Goal: Transaction & Acquisition: Book appointment/travel/reservation

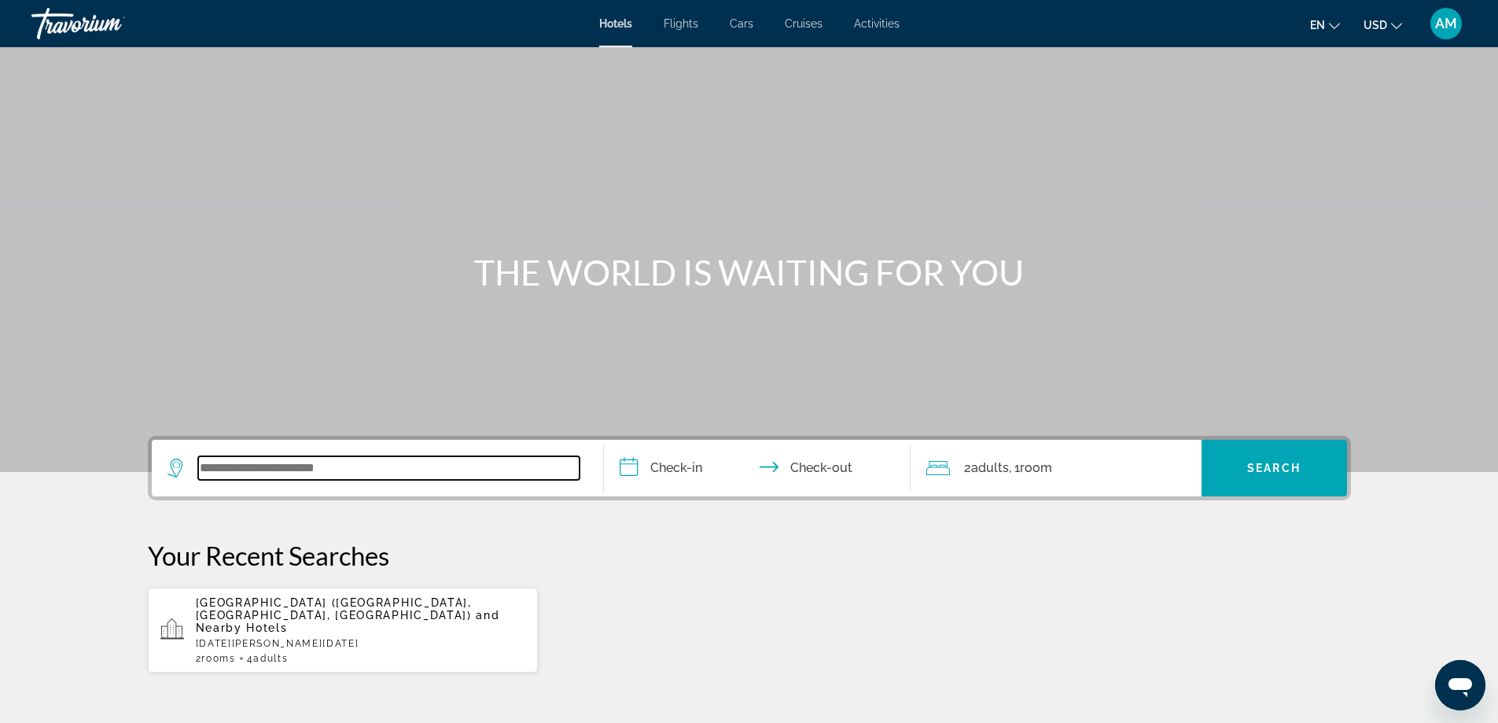
click at [352, 463] on input "Search widget" at bounding box center [389, 468] width 382 height 24
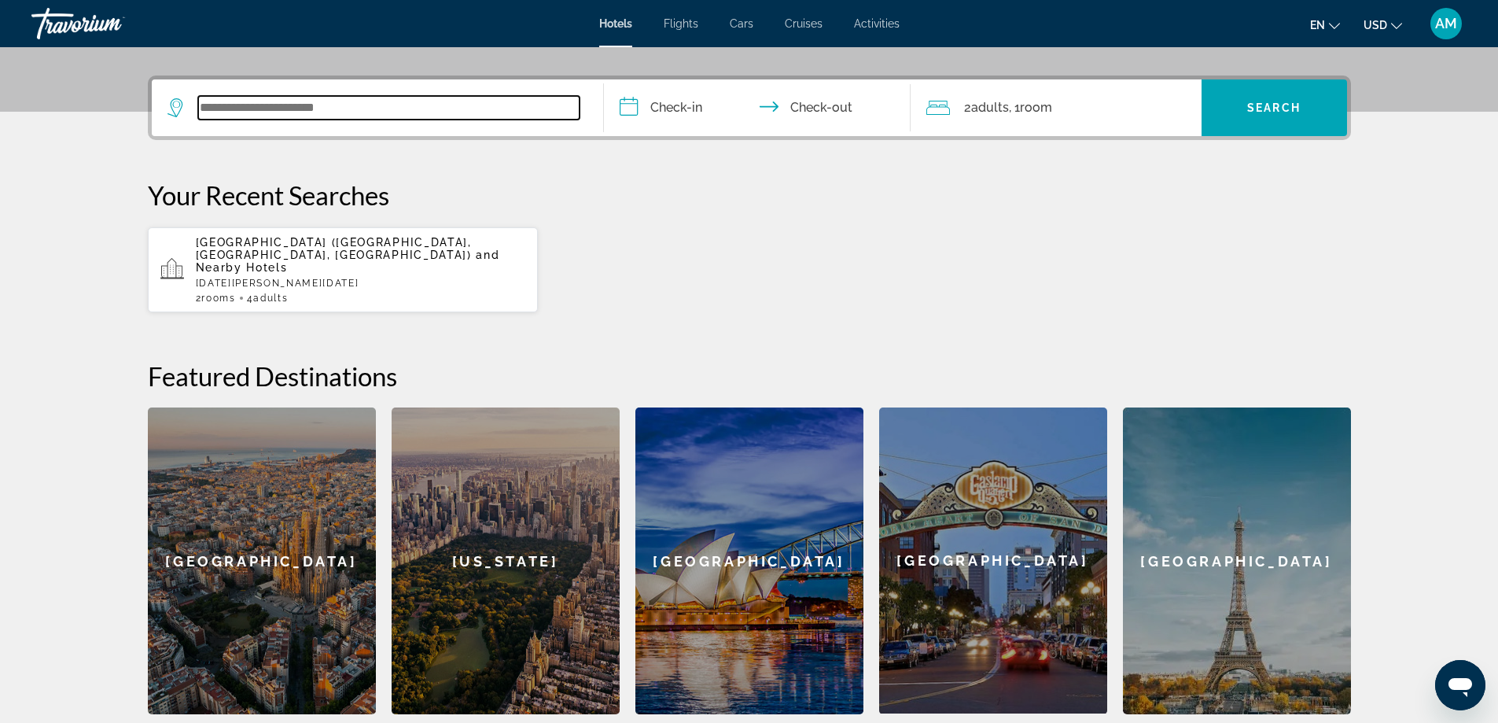
scroll to position [385, 0]
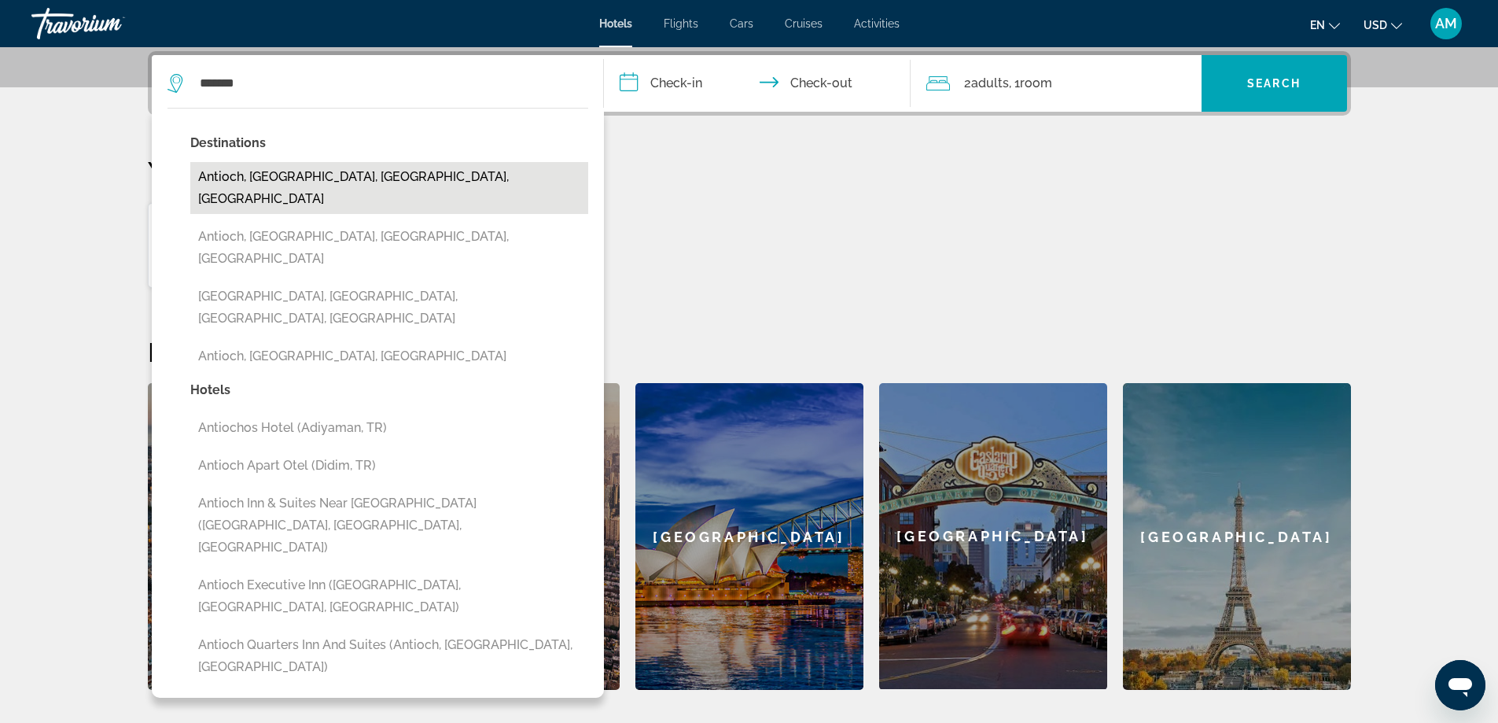
click at [339, 177] on button "Antioch, [GEOGRAPHIC_DATA], [GEOGRAPHIC_DATA], [GEOGRAPHIC_DATA]" at bounding box center [389, 188] width 398 height 52
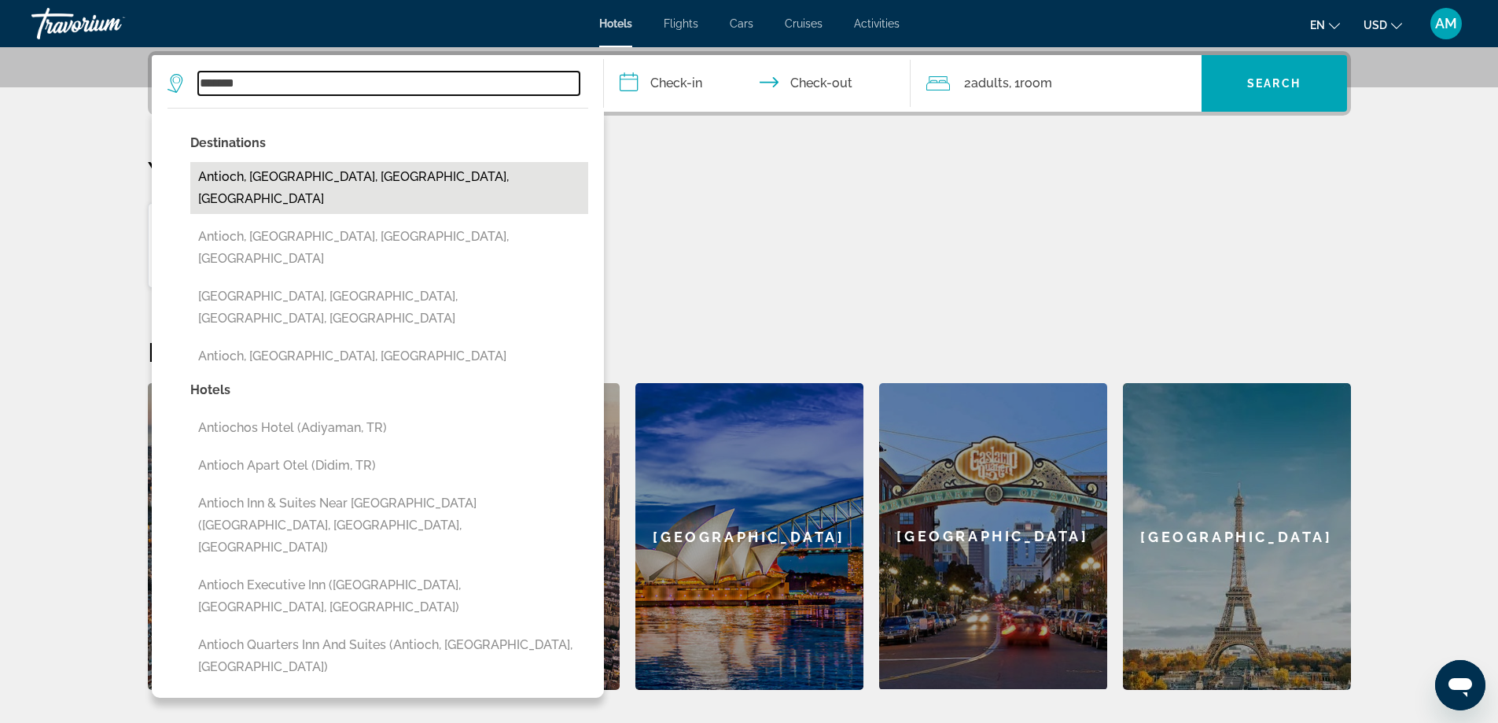
type input "**********"
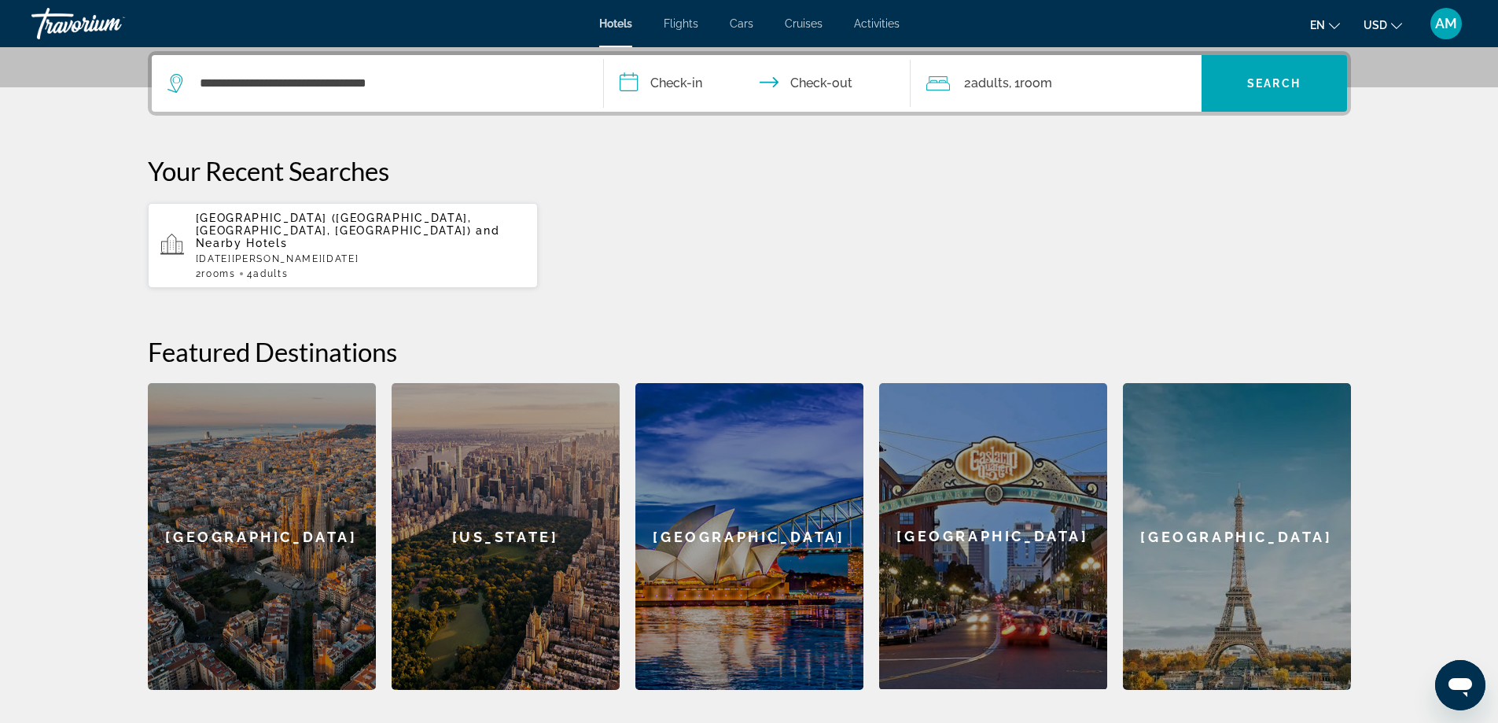
click at [660, 81] on input "**********" at bounding box center [760, 85] width 313 height 61
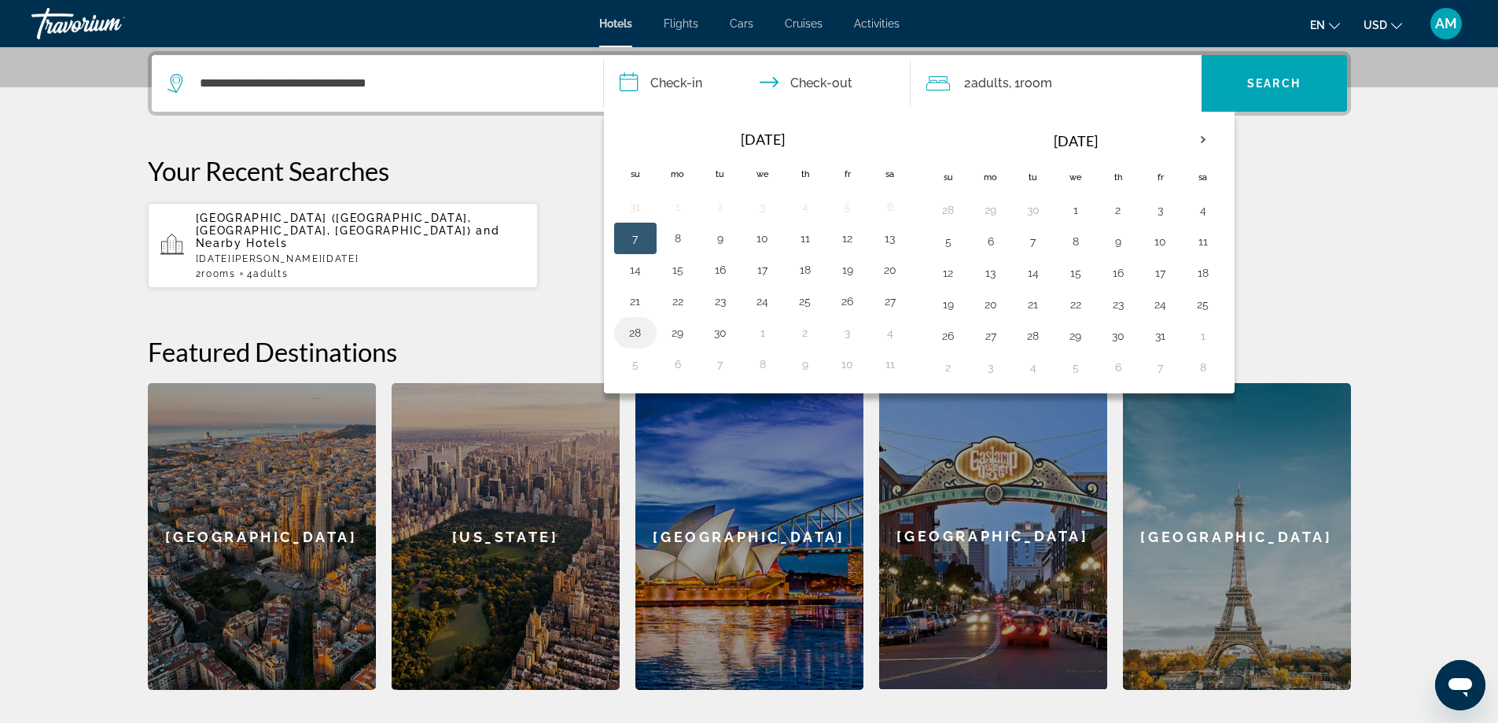
click at [635, 331] on button "28" at bounding box center [635, 333] width 25 height 22
click at [675, 331] on button "29" at bounding box center [677, 333] width 25 height 22
type input "**********"
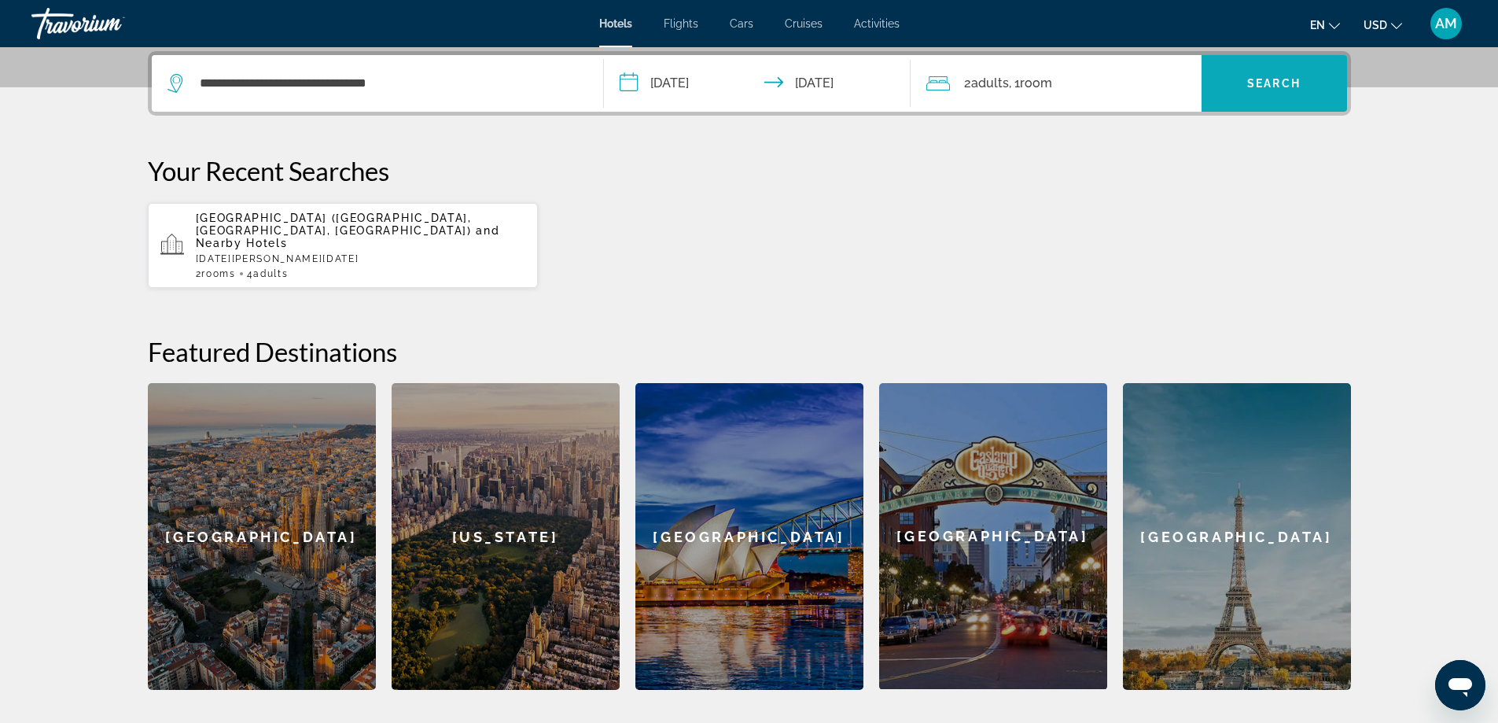
click at [1262, 78] on span "Search" at bounding box center [1274, 83] width 53 height 13
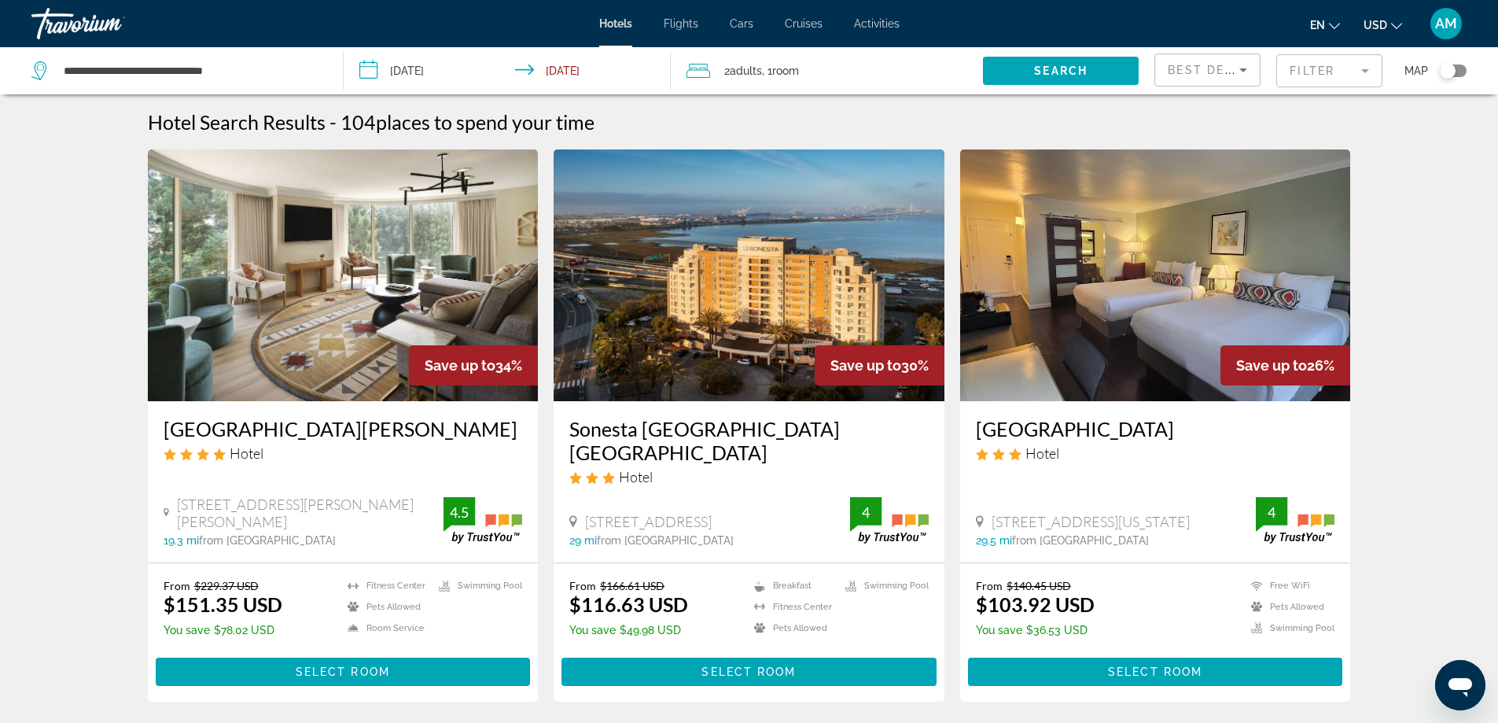
click at [1303, 77] on mat-form-field "Filter" at bounding box center [1330, 70] width 106 height 33
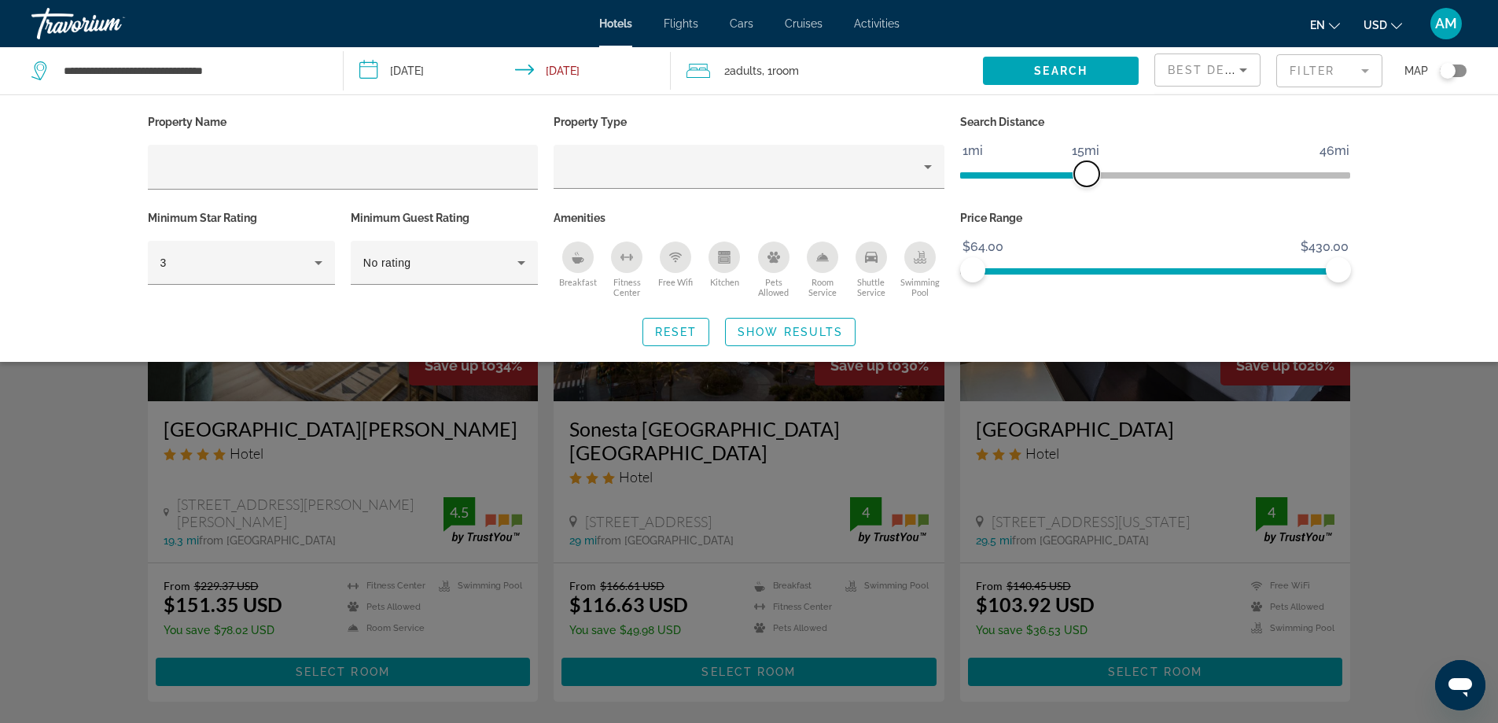
drag, startPoint x: 1208, startPoint y: 175, endPoint x: 1083, endPoint y: 177, distance: 125.1
click at [1083, 177] on span "ngx-slider" at bounding box center [1087, 173] width 25 height 25
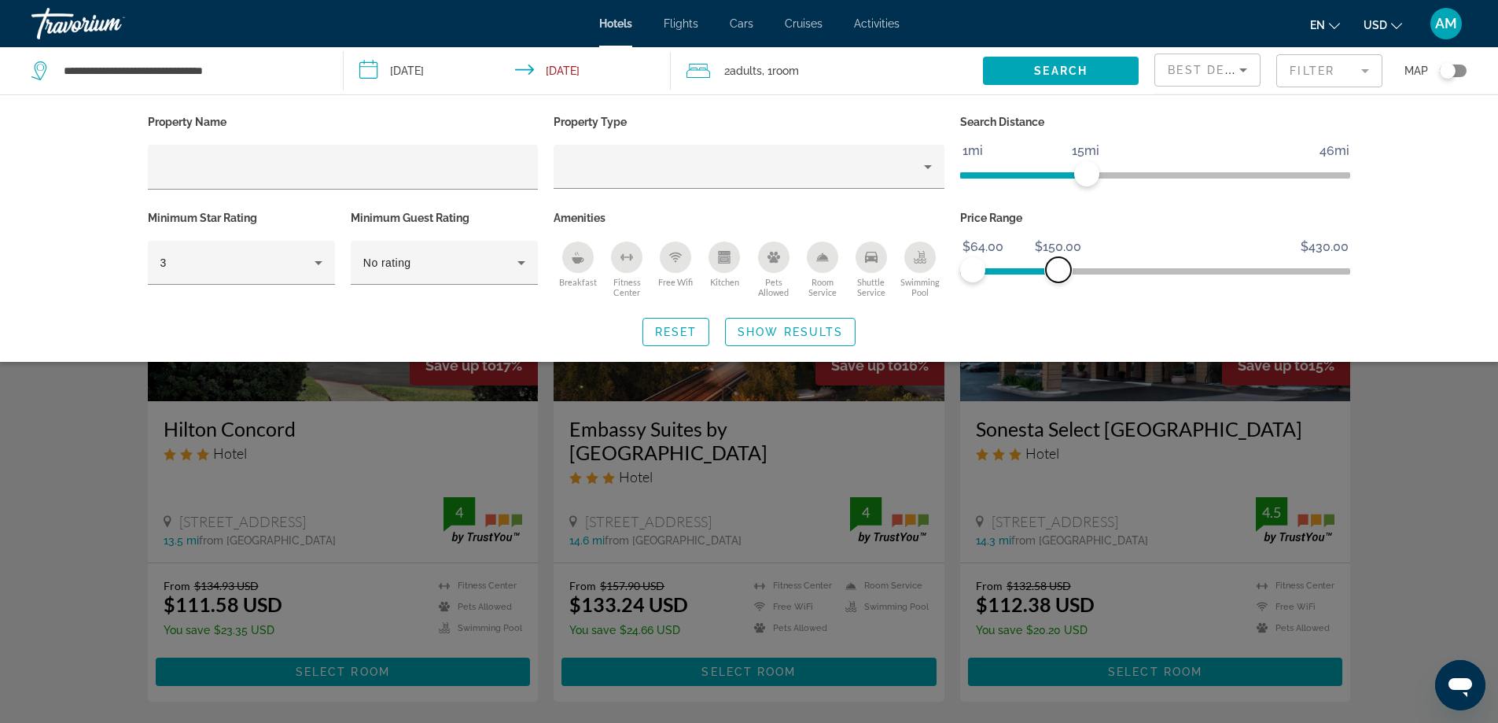
drag, startPoint x: 1333, startPoint y: 267, endPoint x: 1059, endPoint y: 260, distance: 273.8
click at [1059, 260] on span "ngx-slider-max" at bounding box center [1058, 269] width 25 height 25
click at [761, 330] on span "Show Results" at bounding box center [790, 332] width 105 height 13
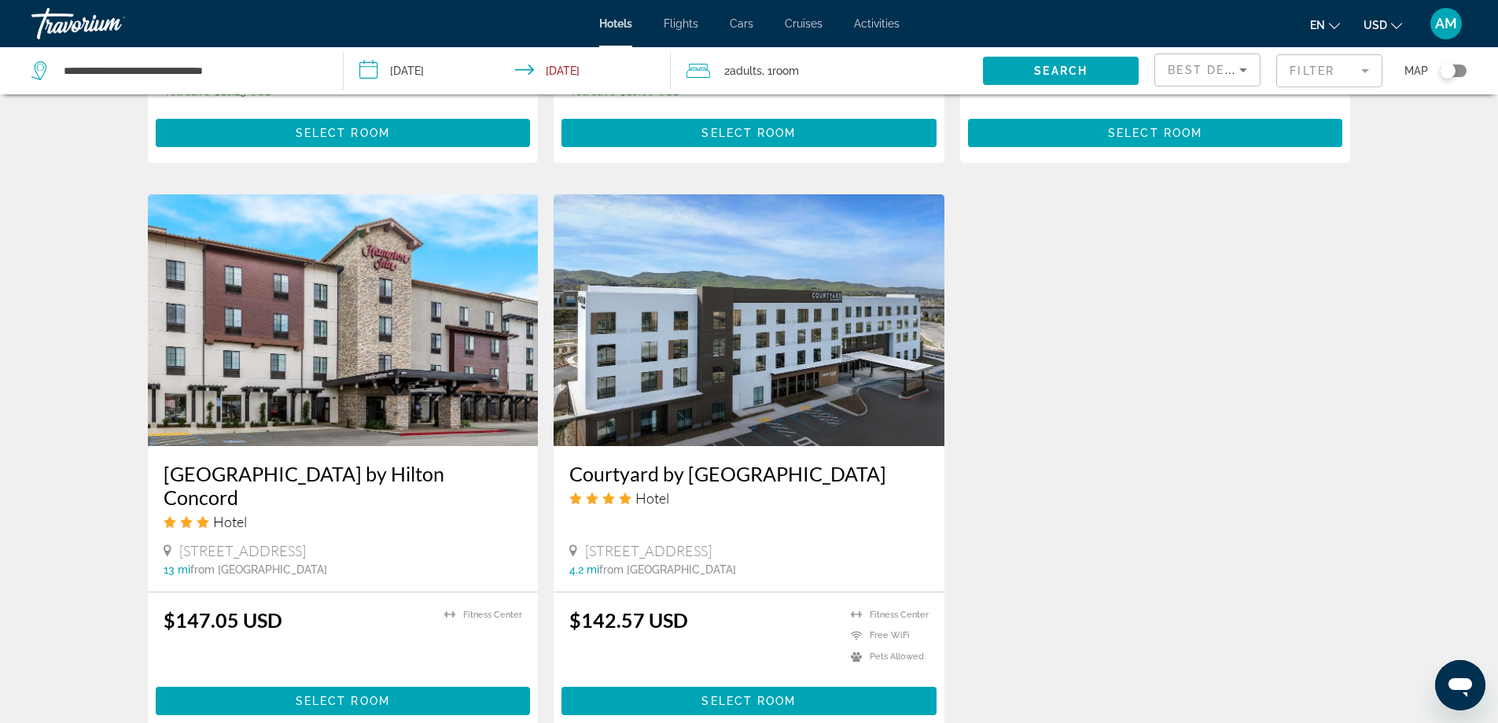
scroll to position [1075, 0]
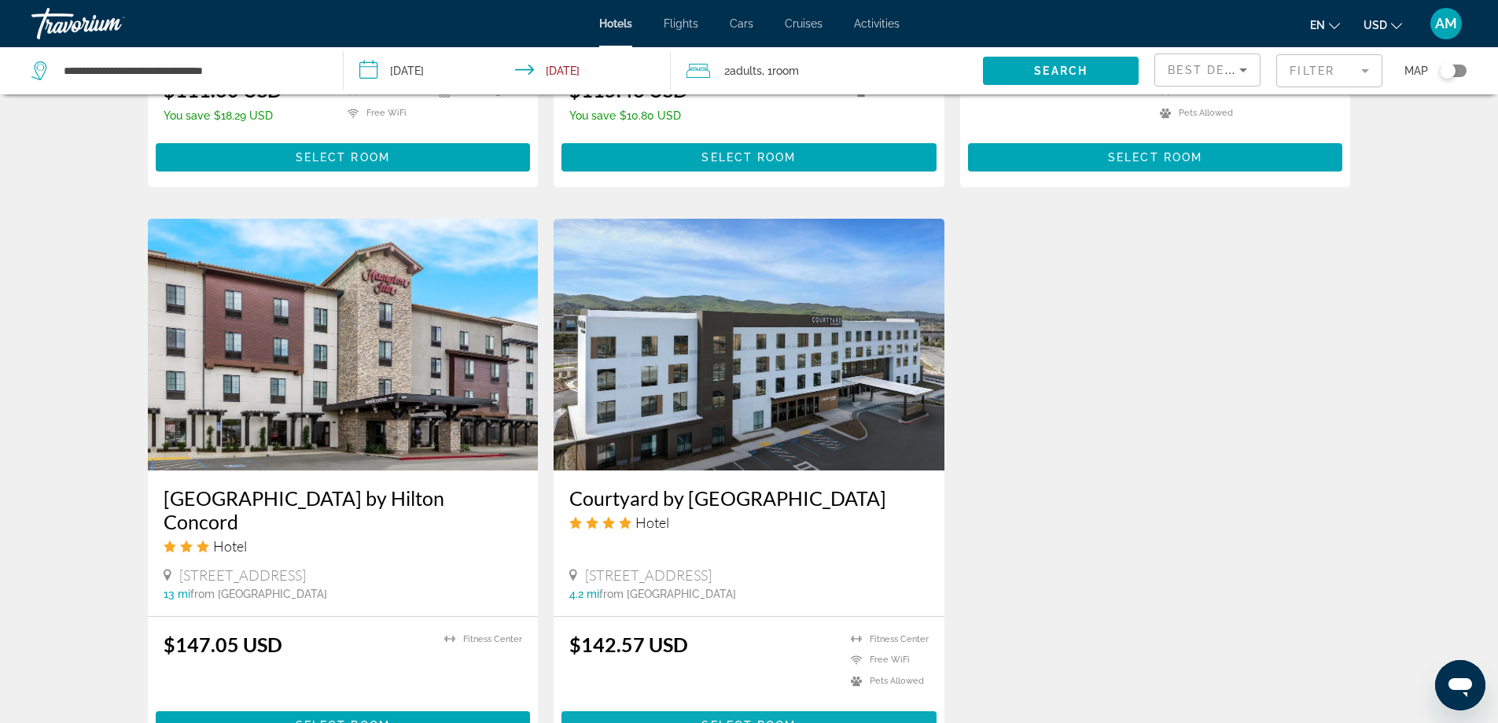
click at [773, 719] on span "Select Room" at bounding box center [749, 725] width 94 height 13
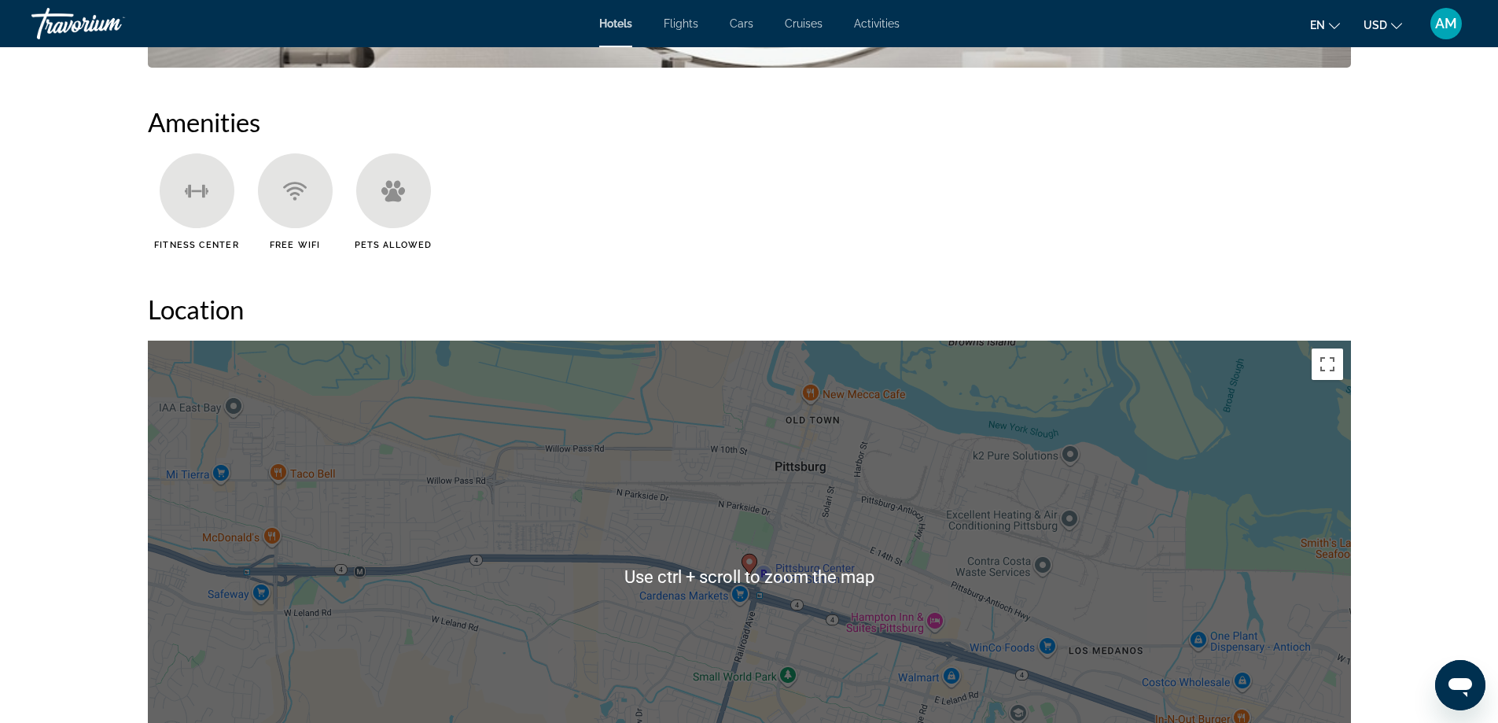
scroll to position [1180, 0]
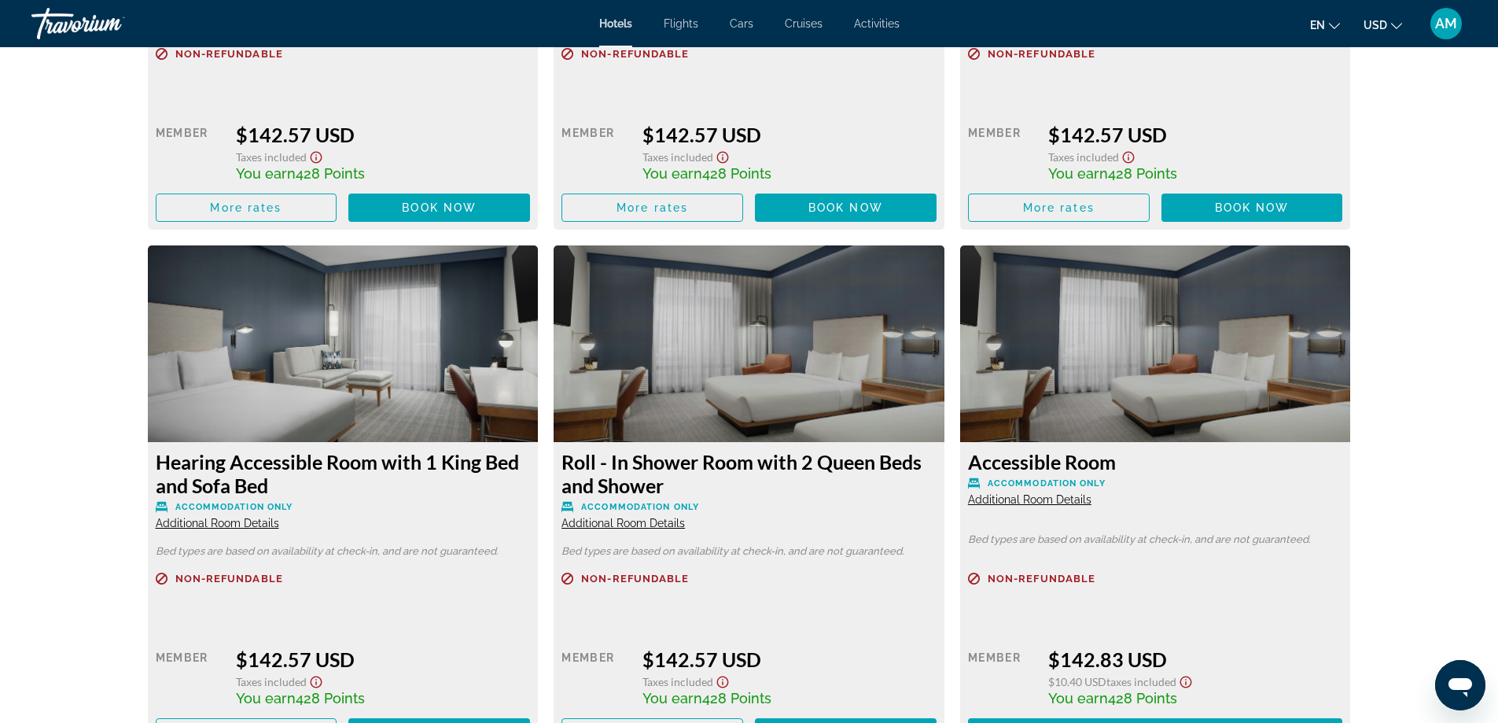
scroll to position [2344, 0]
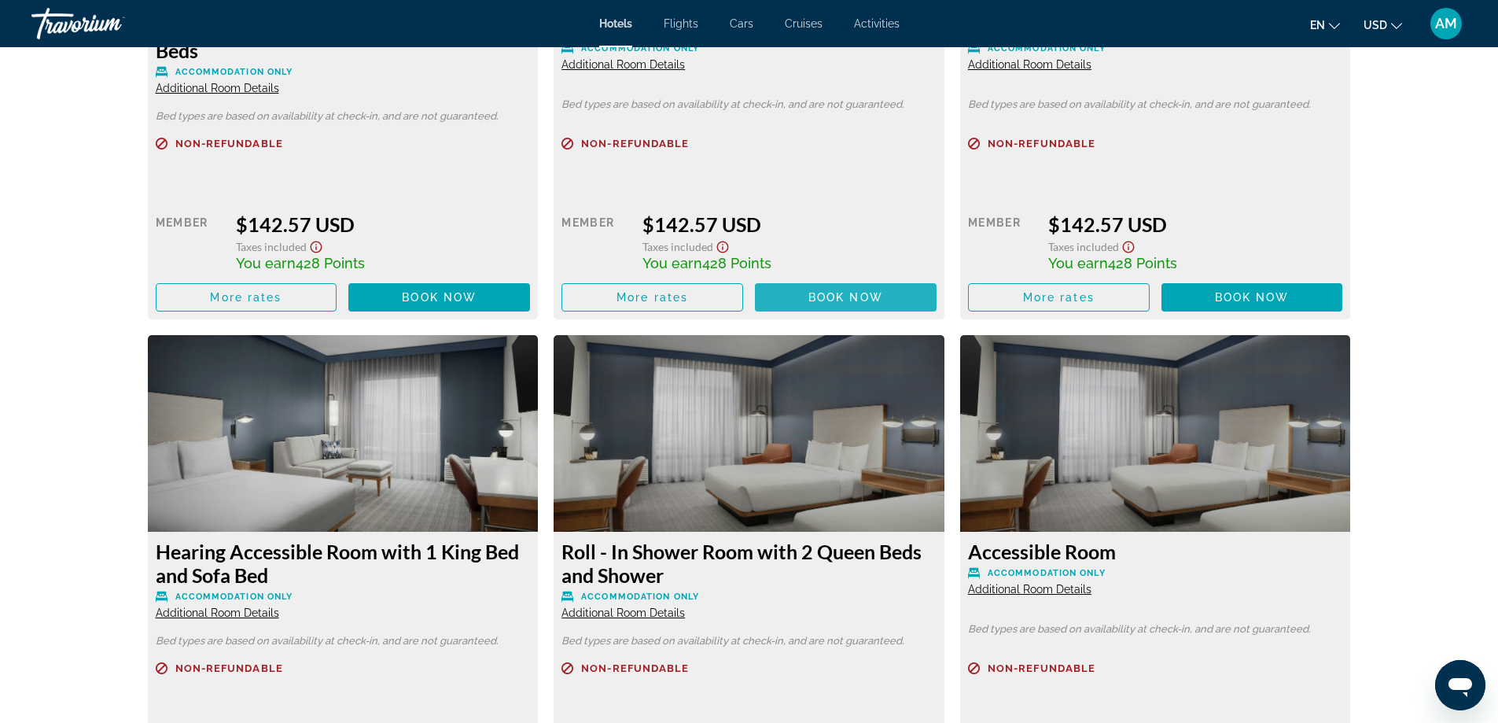
click at [839, 301] on span "Book now" at bounding box center [846, 297] width 75 height 13
